Goal: Task Accomplishment & Management: Manage account settings

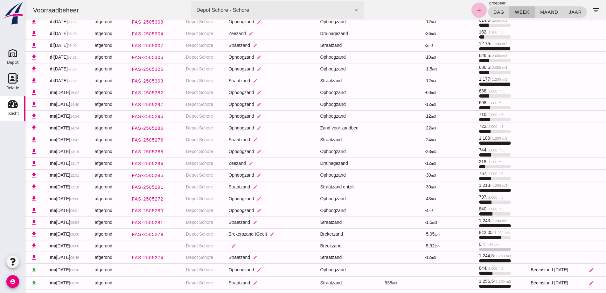
scroll to position [661, 0]
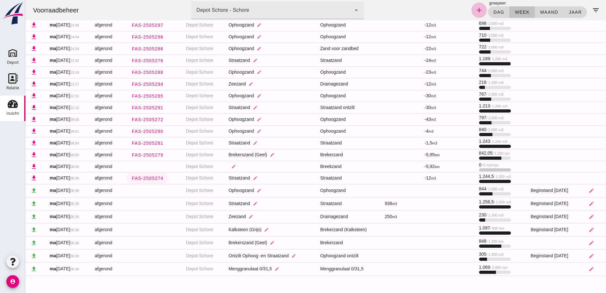
click at [153, 177] on span "FAS-2505274" at bounding box center [147, 177] width 32 height 5
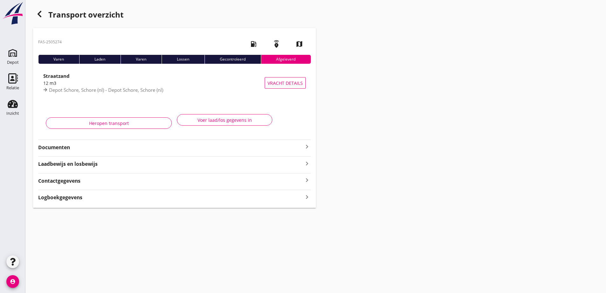
click at [54, 147] on strong "Documenten" at bounding box center [170, 147] width 265 height 7
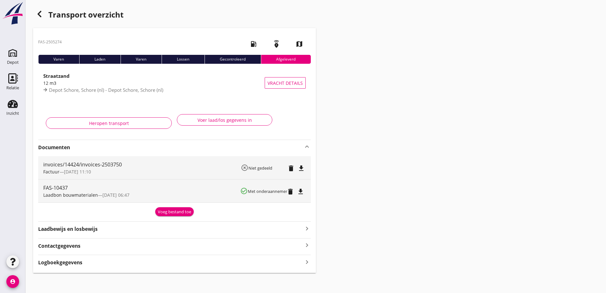
scroll to position [3, 0]
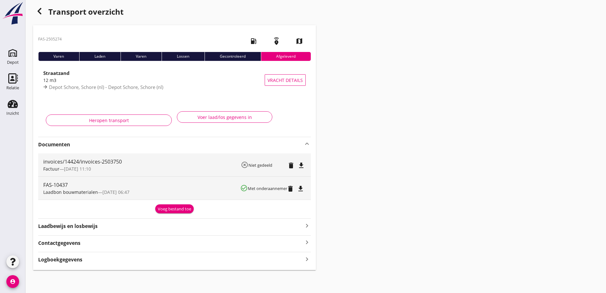
click at [64, 225] on strong "Laadbewijs en losbewijs" at bounding box center [170, 225] width 265 height 7
click at [39, 11] on icon "button" at bounding box center [40, 11] width 8 height 8
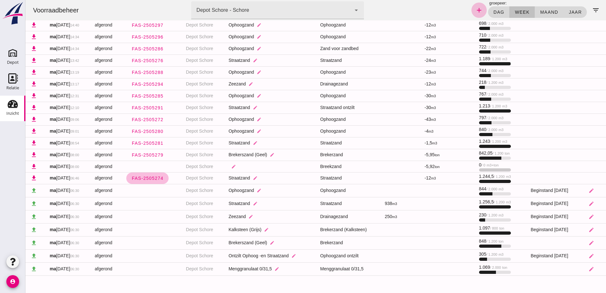
click at [12, 106] on icon "Inzicht" at bounding box center [13, 104] width 10 height 10
click at [14, 51] on icon "Depot" at bounding box center [13, 53] width 10 height 10
click at [13, 58] on div "Depot" at bounding box center [13, 62] width 12 height 9
click at [13, 105] on icon "Inzicht" at bounding box center [13, 104] width 10 height 10
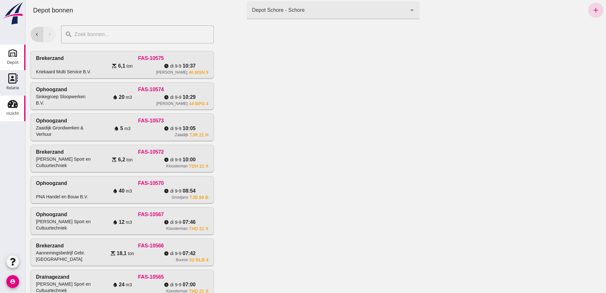
click at [15, 105] on use at bounding box center [13, 104] width 10 height 8
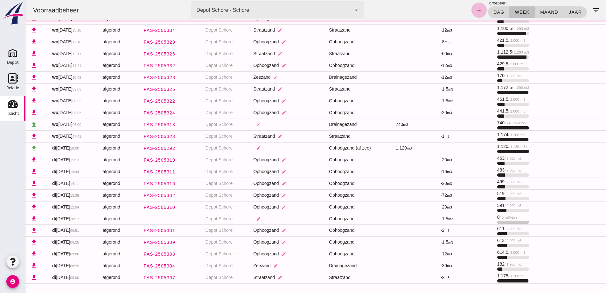
scroll to position [352, 0]
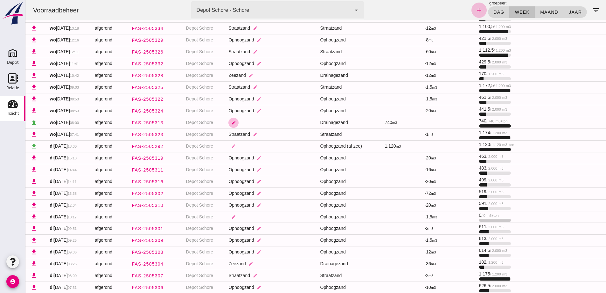
click at [231, 123] on icon "edit" at bounding box center [233, 122] width 5 height 5
click at [274, 127] on icon "arrow_drop_down" at bounding box center [274, 127] width 8 height 8
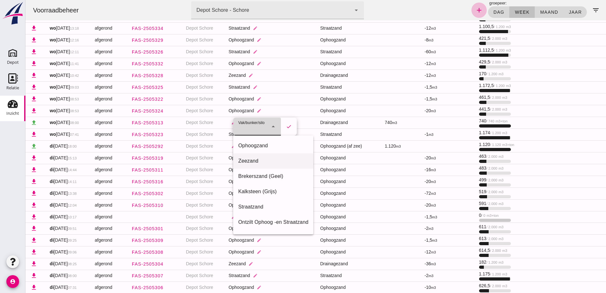
click at [253, 159] on div "Zeezand" at bounding box center [273, 161] width 70 height 8
type input "280"
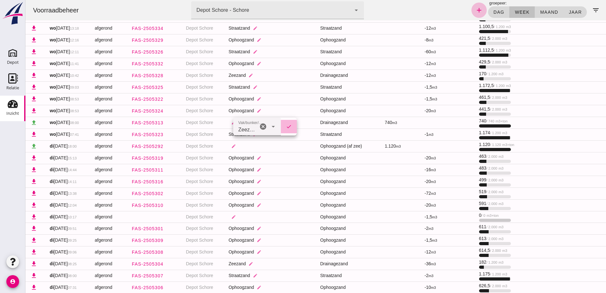
click at [289, 125] on icon "check" at bounding box center [289, 127] width 6 height 6
click at [231, 146] on icon "edit" at bounding box center [233, 146] width 5 height 5
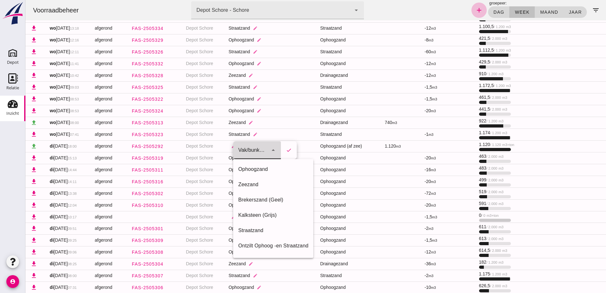
click at [275, 148] on icon "arrow_drop_down" at bounding box center [274, 150] width 8 height 8
click at [252, 168] on div "Ophoogzand" at bounding box center [273, 169] width 70 height 8
type input "39"
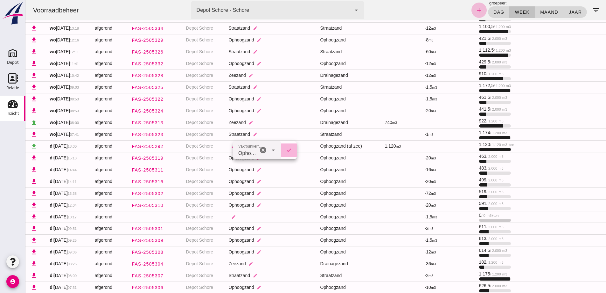
click at [288, 150] on icon "check" at bounding box center [289, 150] width 6 height 6
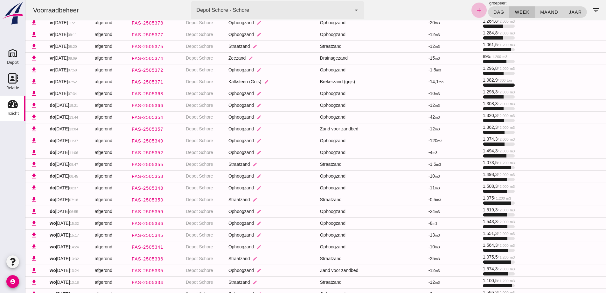
scroll to position [0, 0]
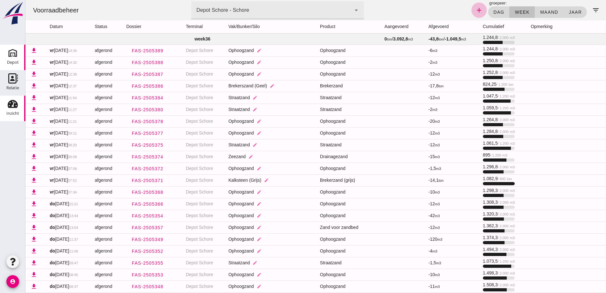
click at [15, 58] on icon "Depot" at bounding box center [13, 53] width 10 height 10
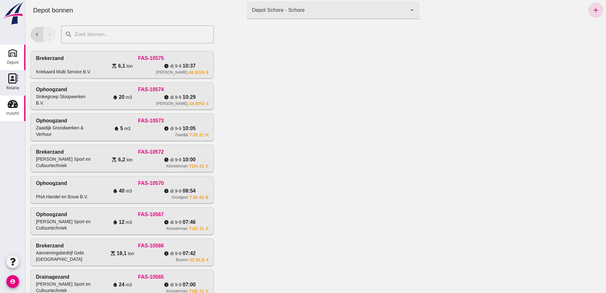
click at [16, 104] on use at bounding box center [13, 104] width 10 height 8
